Goal: Information Seeking & Learning: Learn about a topic

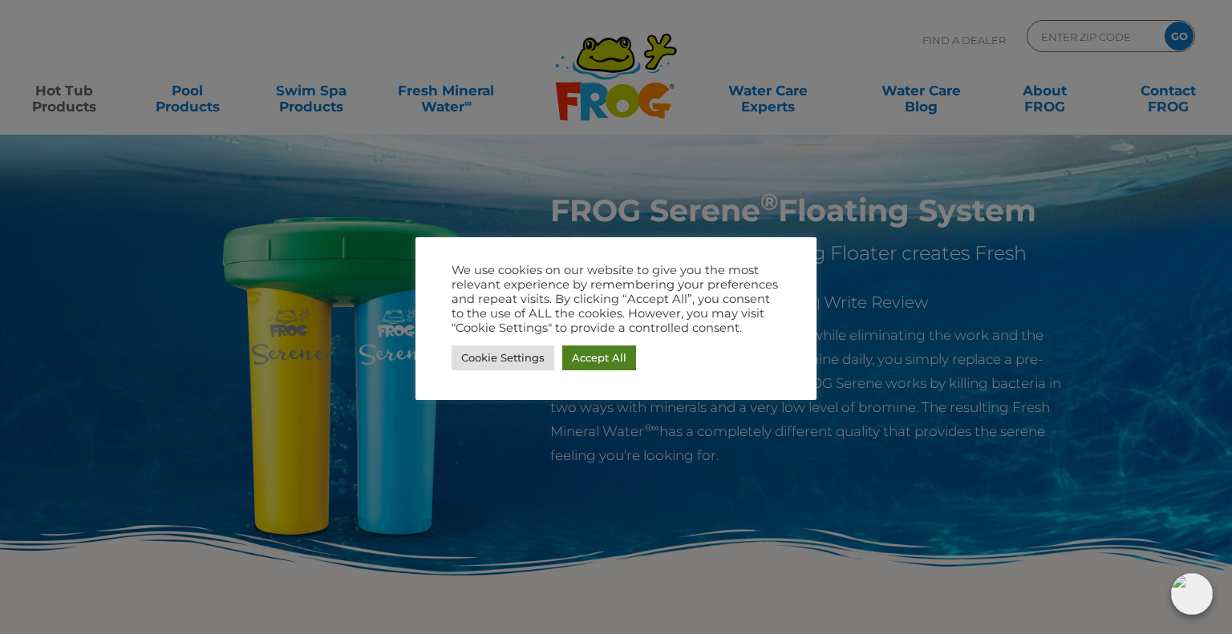
click at [603, 356] on link "Accept All" at bounding box center [599, 358] width 74 height 25
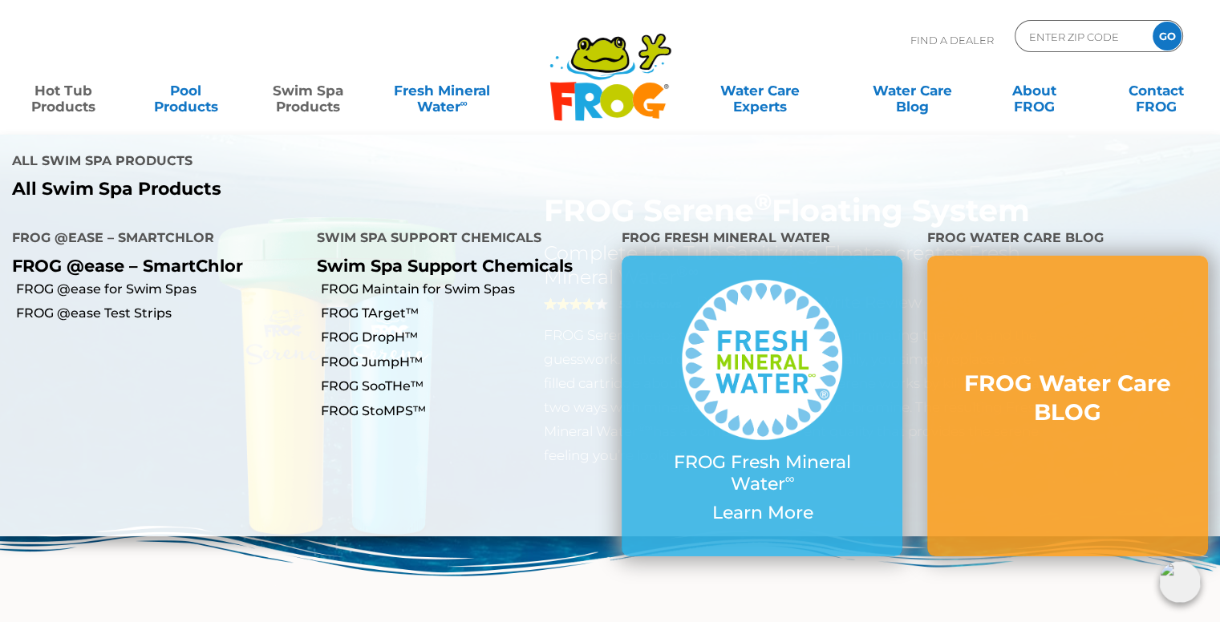
click at [321, 98] on link "Swim Spa Products" at bounding box center [308, 91] width 95 height 32
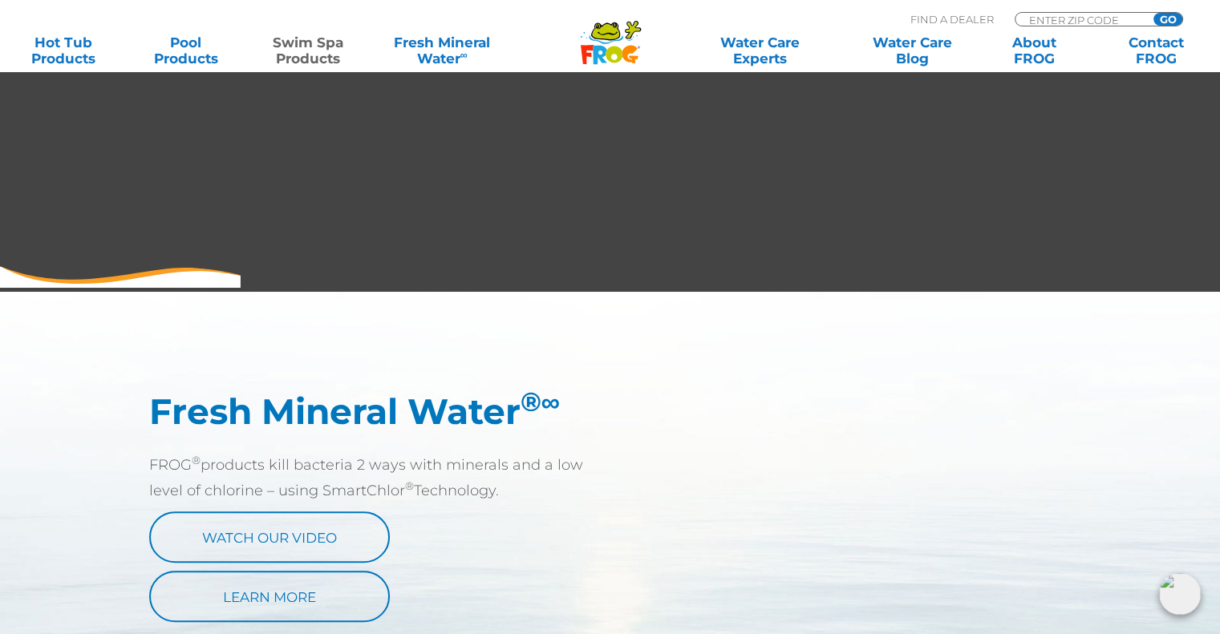
scroll to position [642, 0]
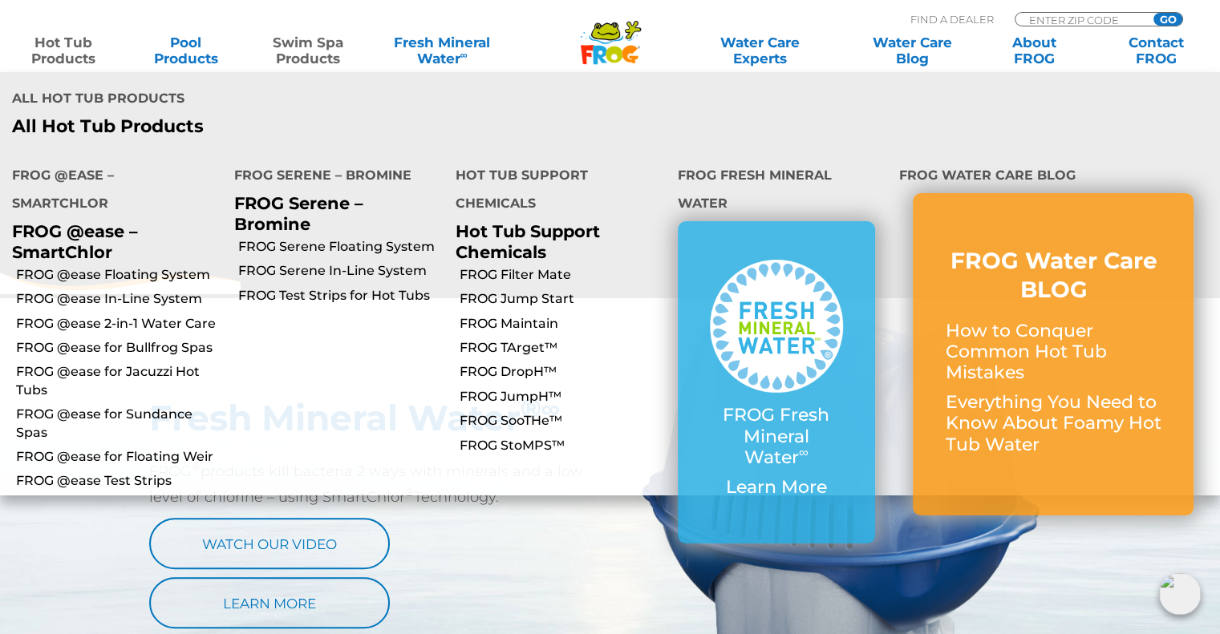
click at [63, 38] on link "Hot Tub Products" at bounding box center [63, 50] width 95 height 32
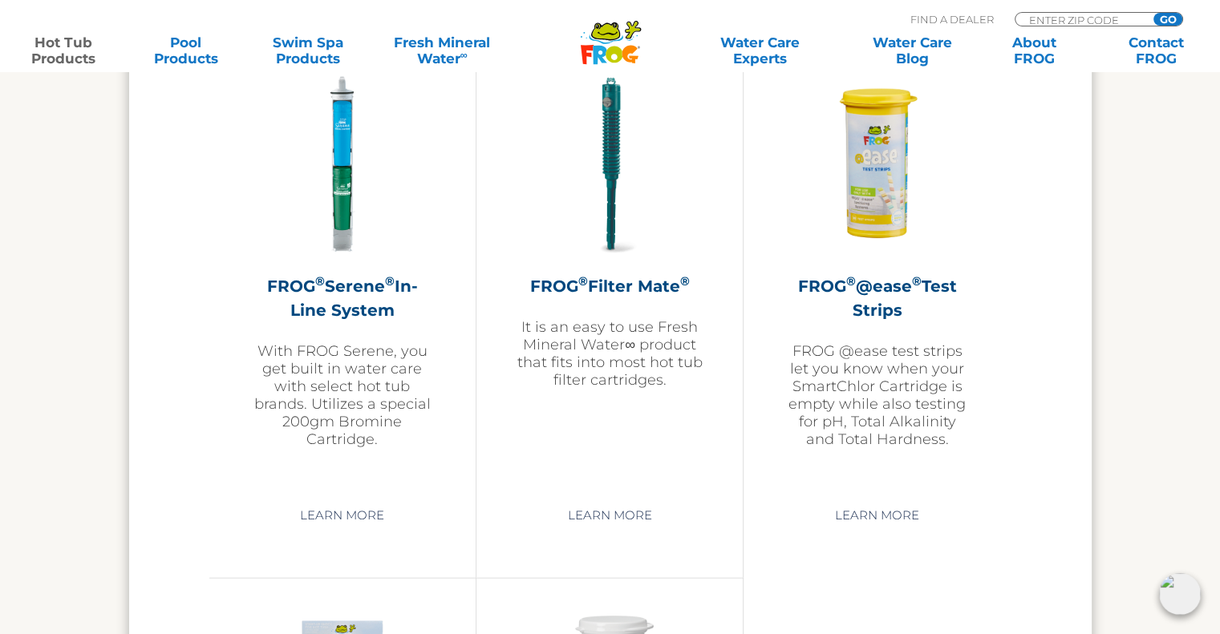
scroll to position [3381, 0]
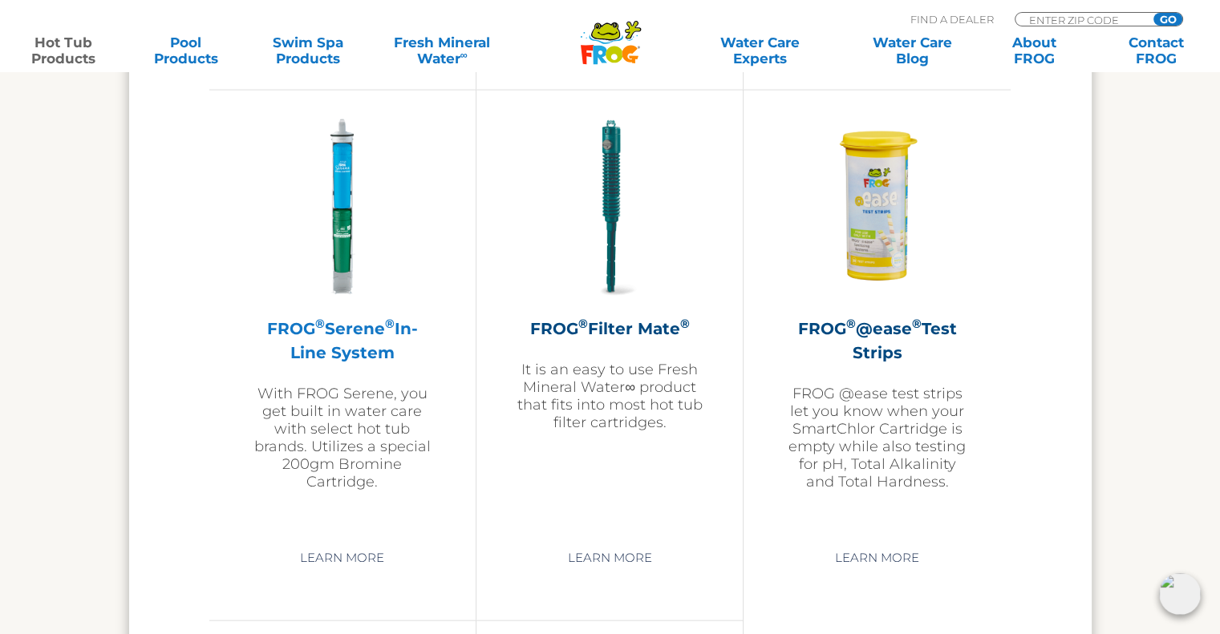
click at [330, 318] on h2 "FROG ® Serene ® In-Line System" at bounding box center [342, 341] width 186 height 48
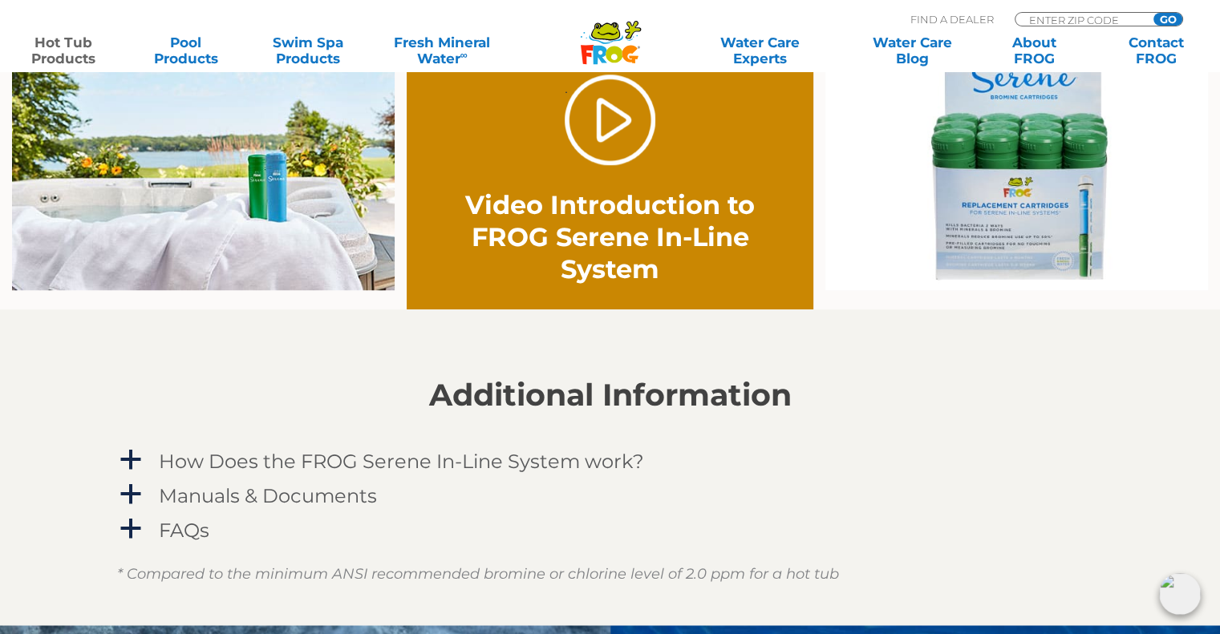
scroll to position [1203, 0]
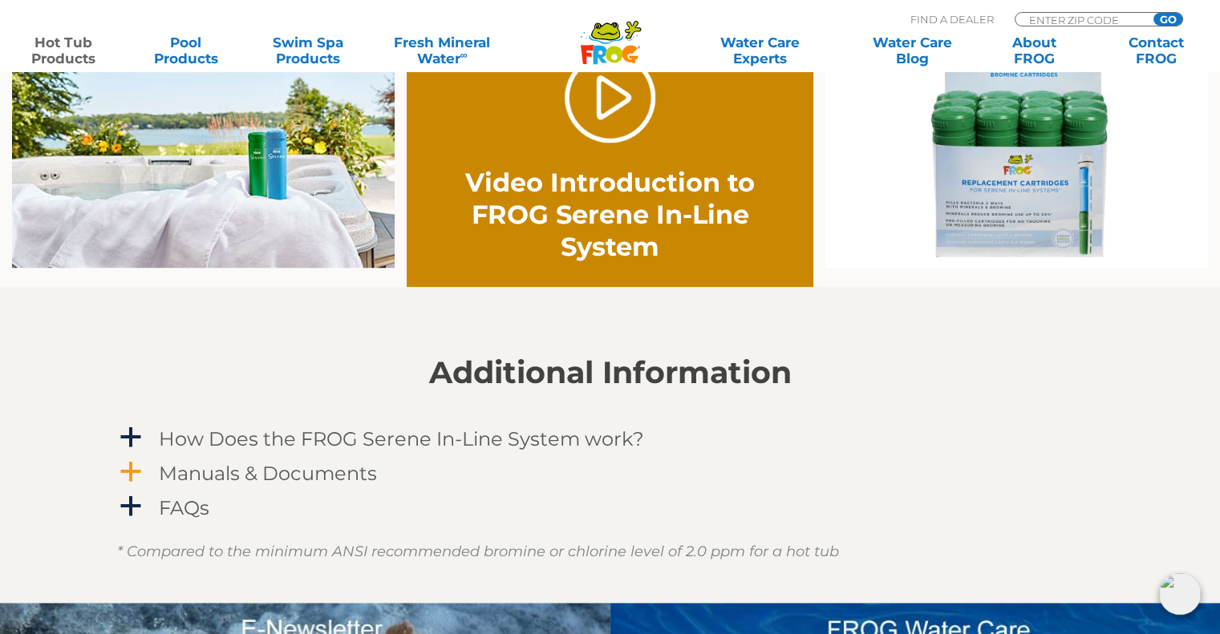
click at [128, 471] on span "a" at bounding box center [131, 472] width 24 height 24
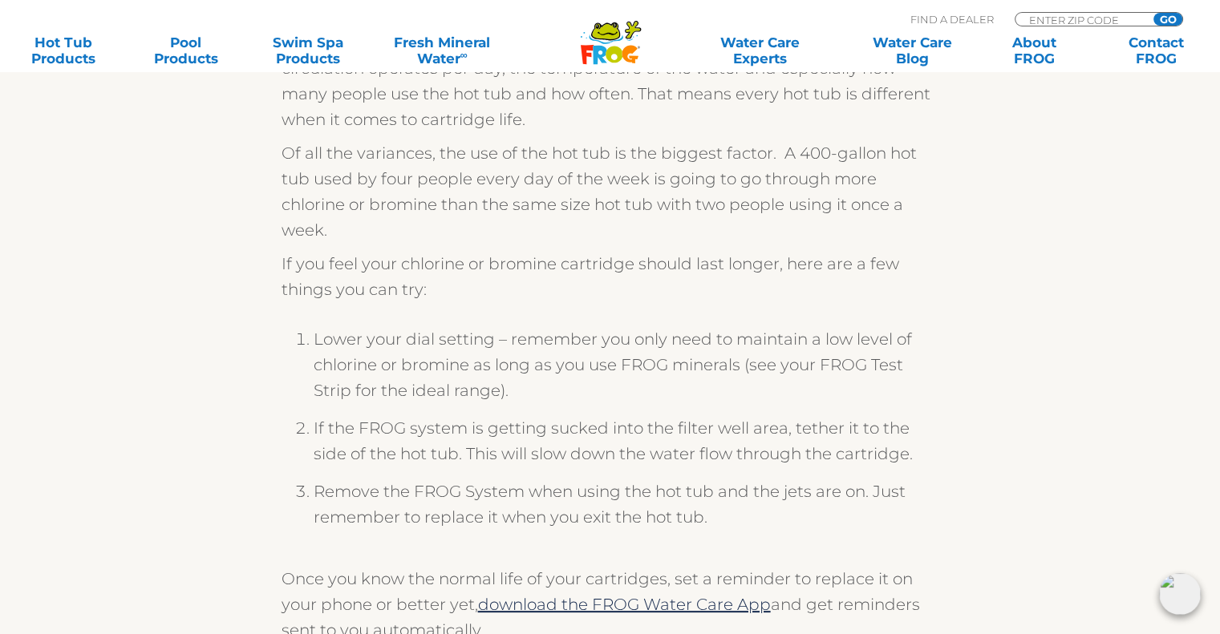
scroll to position [321, 0]
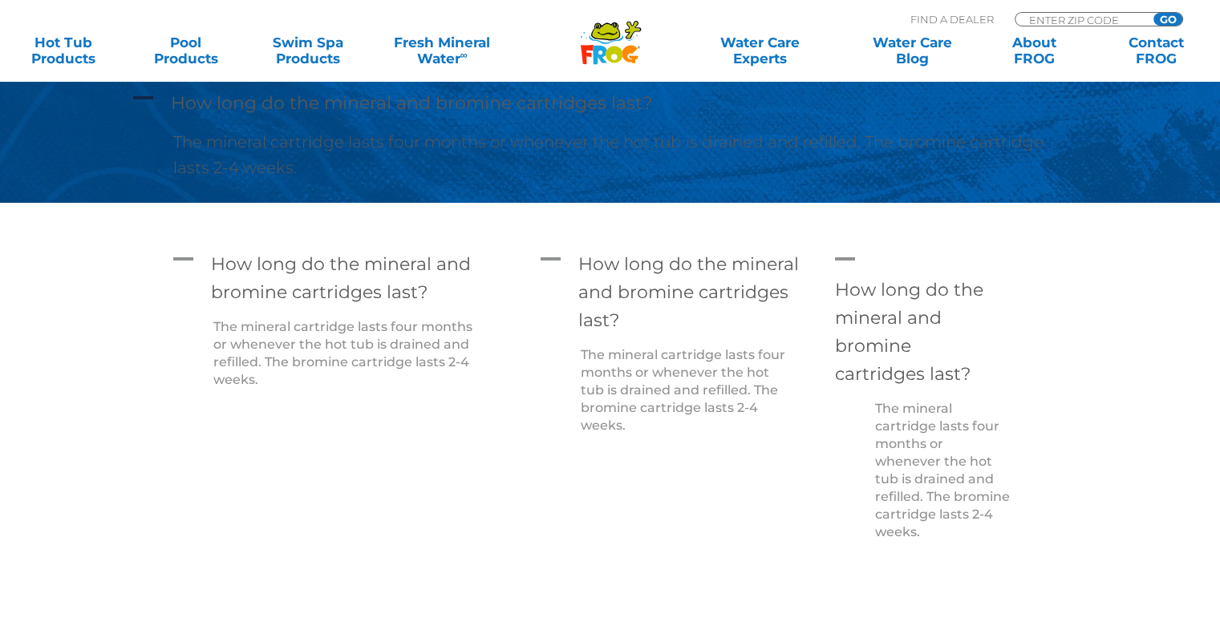
scroll to position [962, 0]
